Goal: Find specific page/section: Find specific page/section

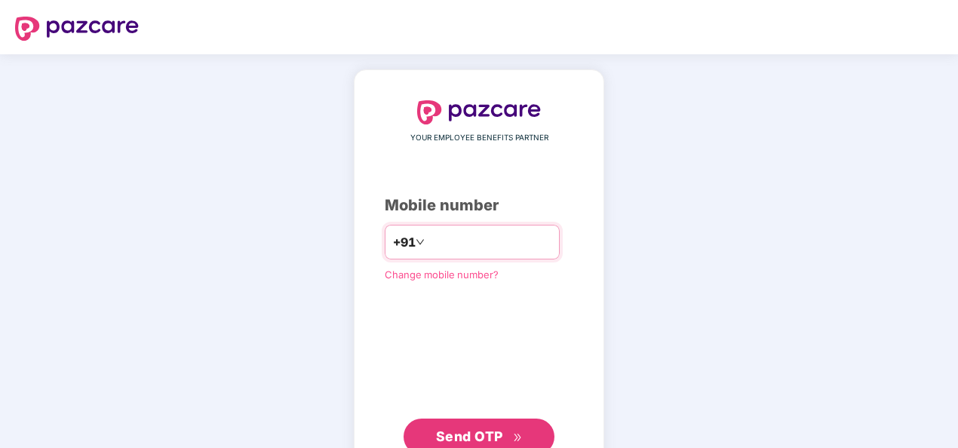
click at [429, 238] on input "number" at bounding box center [490, 242] width 124 height 24
click at [428, 237] on input "**********" at bounding box center [490, 242] width 124 height 24
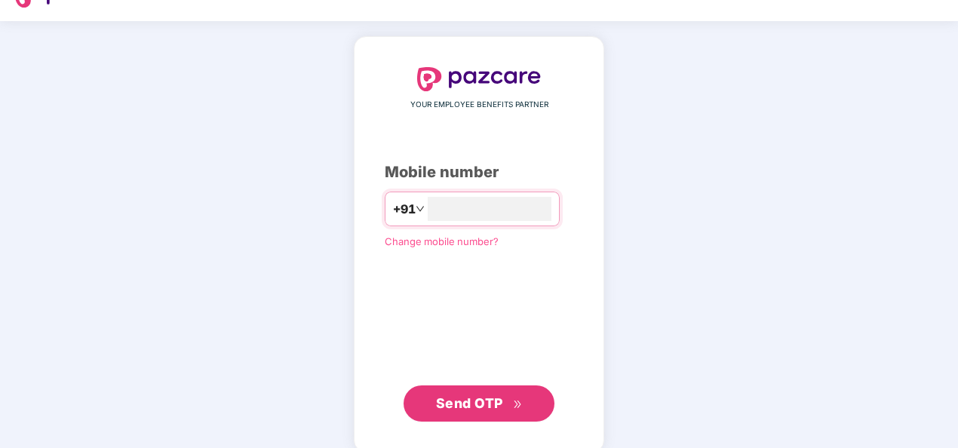
scroll to position [51, 0]
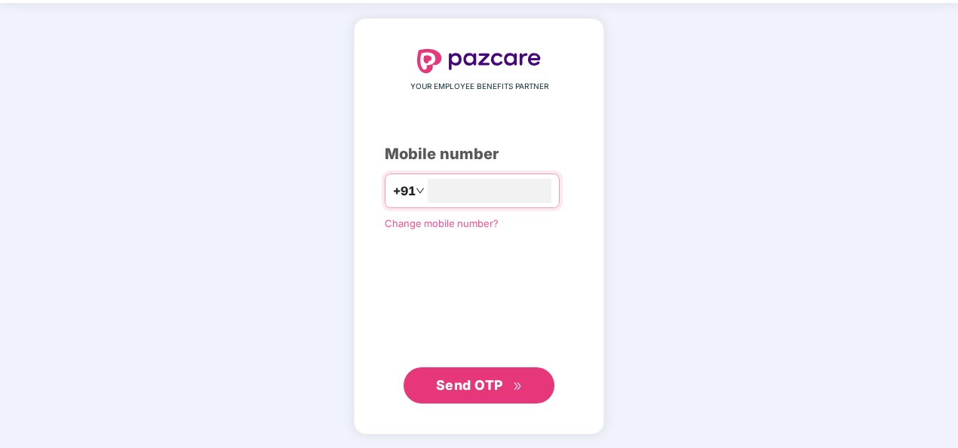
type input "**********"
click at [481, 391] on span "Send OTP" at bounding box center [469, 385] width 67 height 16
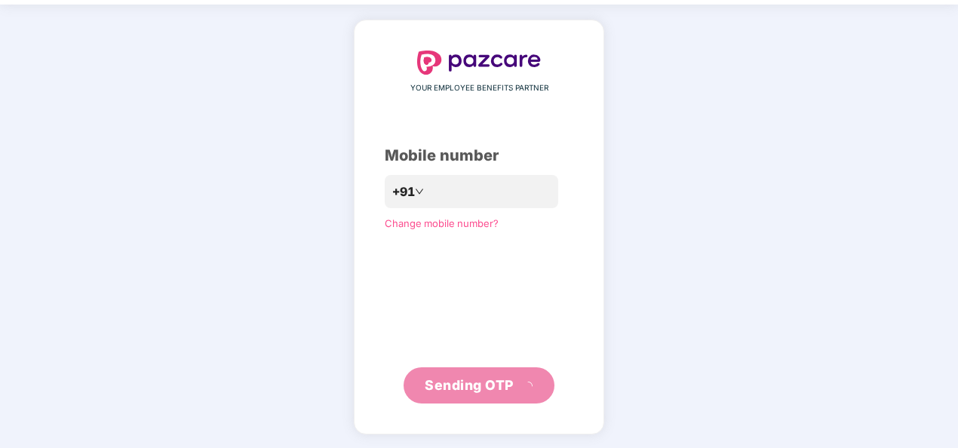
scroll to position [44, 0]
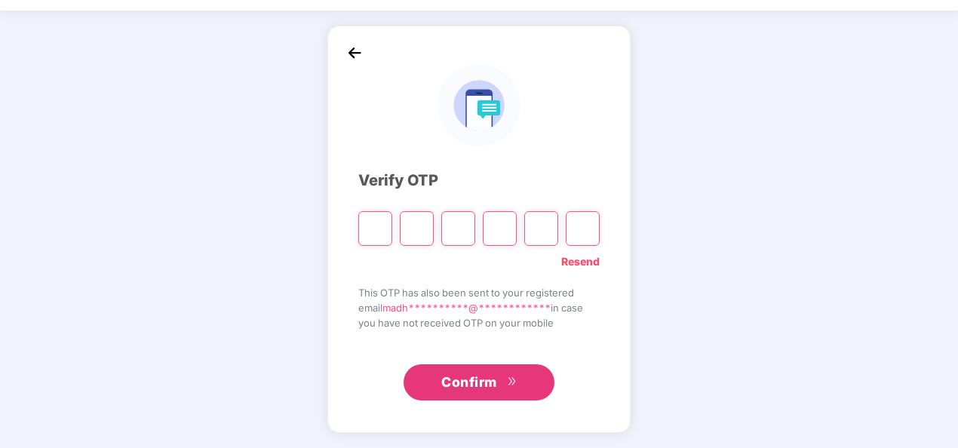
type input "*"
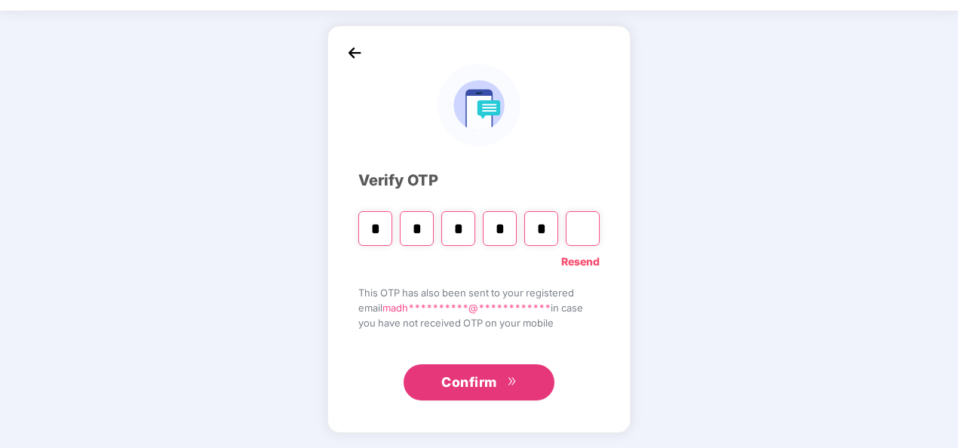
type input "*"
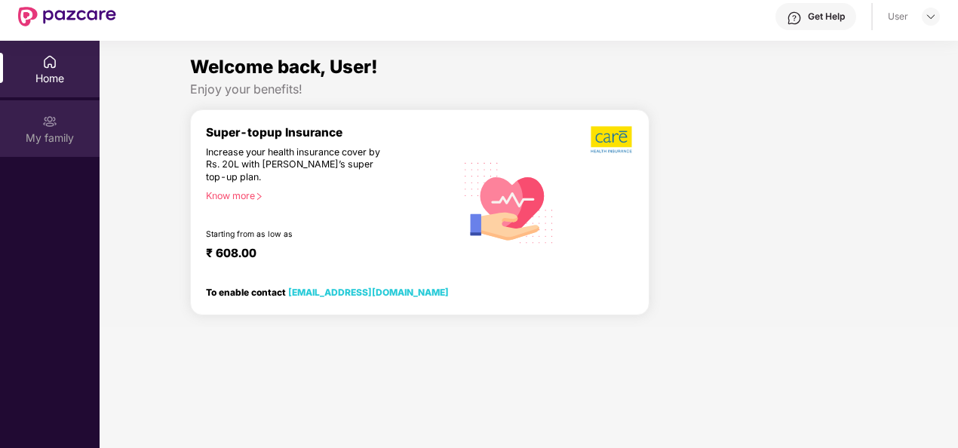
click at [48, 137] on div "My family" at bounding box center [50, 138] width 100 height 15
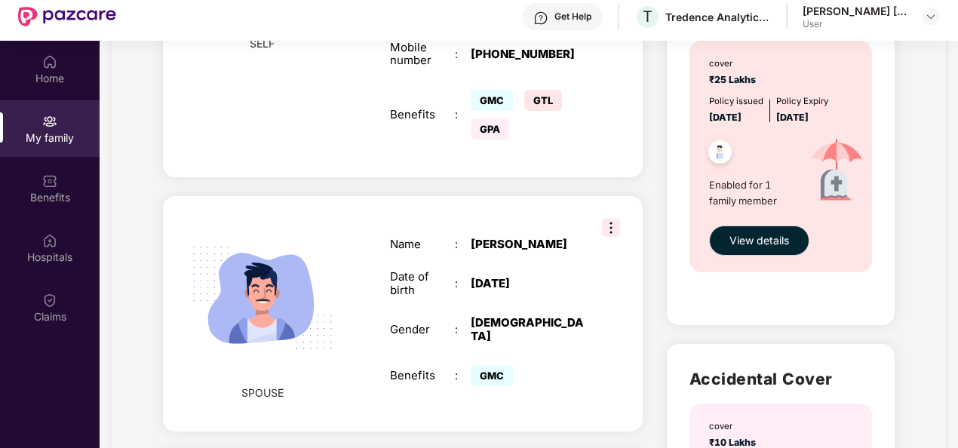
scroll to position [377, 0]
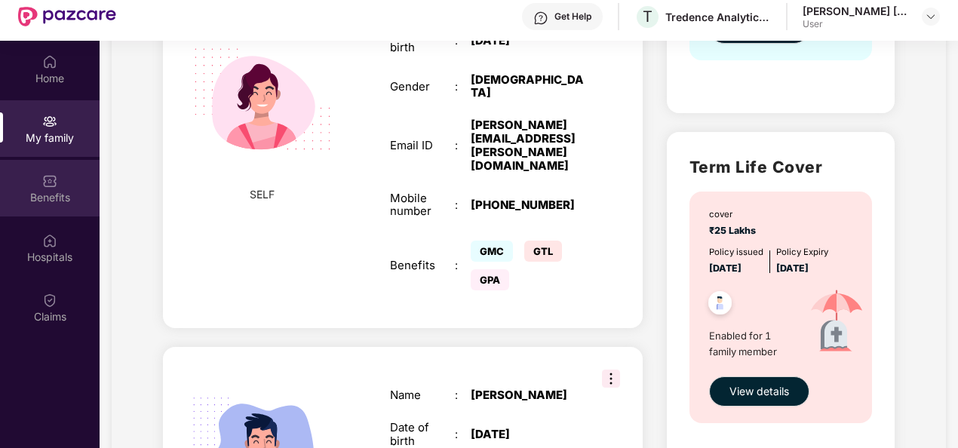
click at [26, 195] on div "Benefits" at bounding box center [50, 197] width 100 height 15
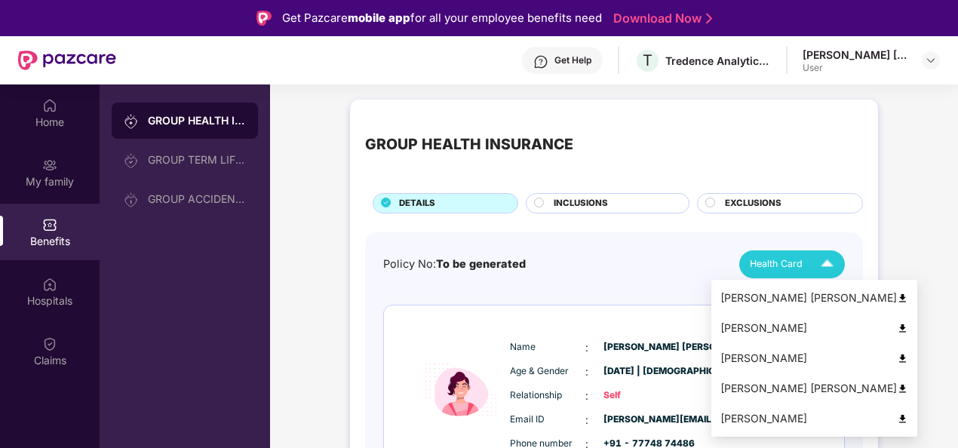
click at [766, 260] on span "Health Card" at bounding box center [776, 264] width 53 height 15
drag, startPoint x: 755, startPoint y: 337, endPoint x: 753, endPoint y: 327, distance: 9.2
click at [753, 330] on li "[PERSON_NAME]" at bounding box center [815, 328] width 206 height 30
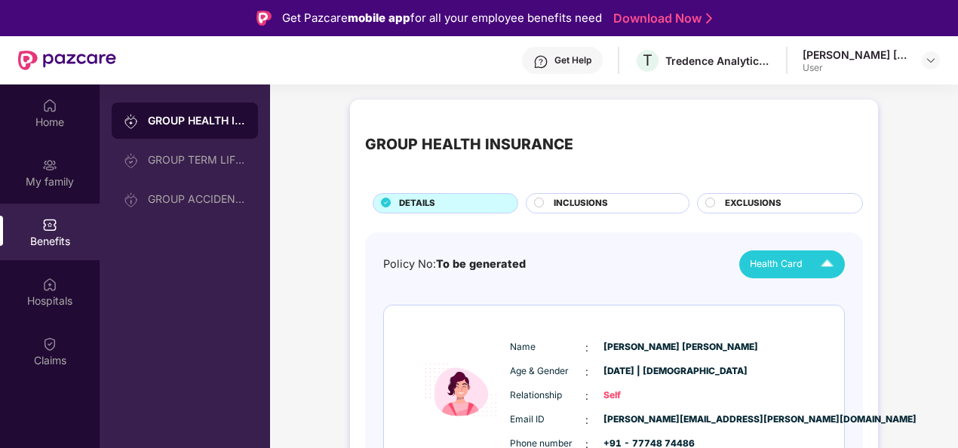
click at [753, 327] on div "Name : [PERSON_NAME] [PERSON_NAME] Age & Gender : [DATE] | [DEMOGRAPHIC_DATA] R…" at bounding box center [614, 391] width 460 height 170
click at [29, 119] on div "Home" at bounding box center [50, 122] width 100 height 15
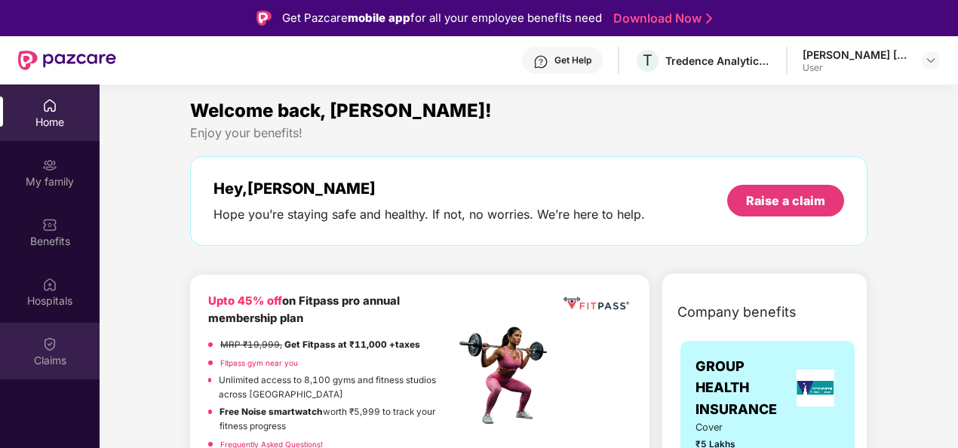
click at [55, 349] on img at bounding box center [49, 344] width 15 height 15
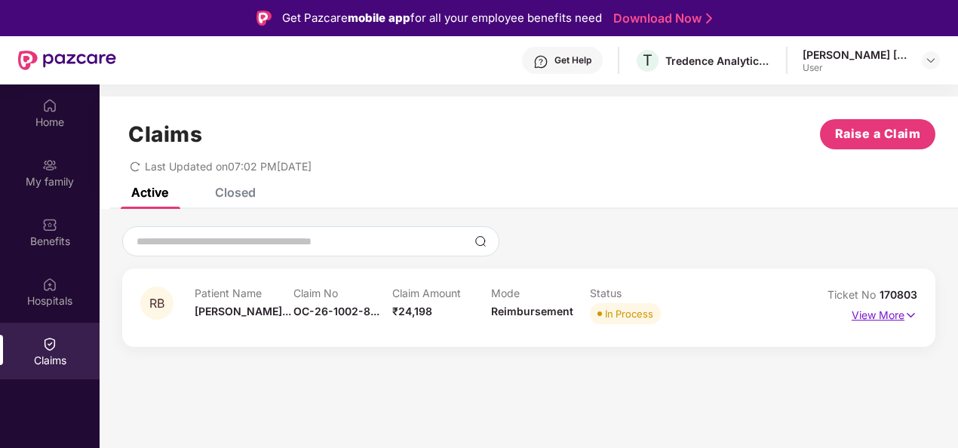
click at [890, 313] on p "View More" at bounding box center [885, 313] width 66 height 20
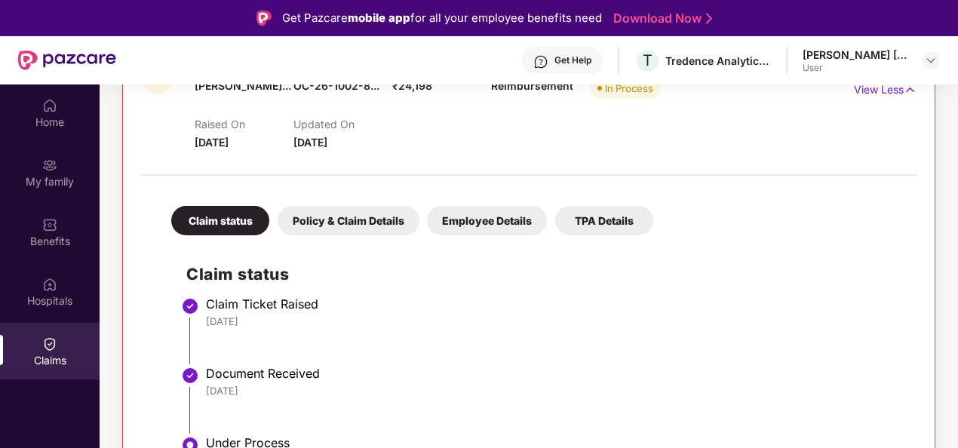
scroll to position [75, 0]
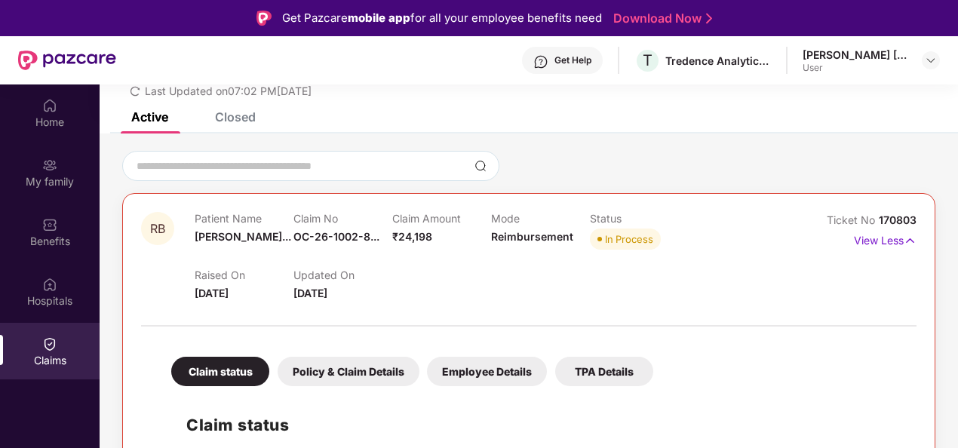
click at [244, 124] on div "Closed" at bounding box center [235, 116] width 41 height 15
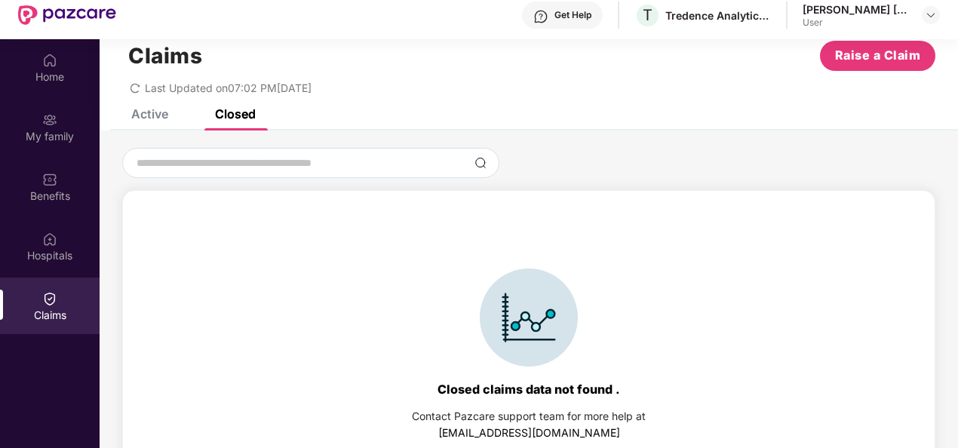
scroll to position [85, 0]
